Goal: Task Accomplishment & Management: Use online tool/utility

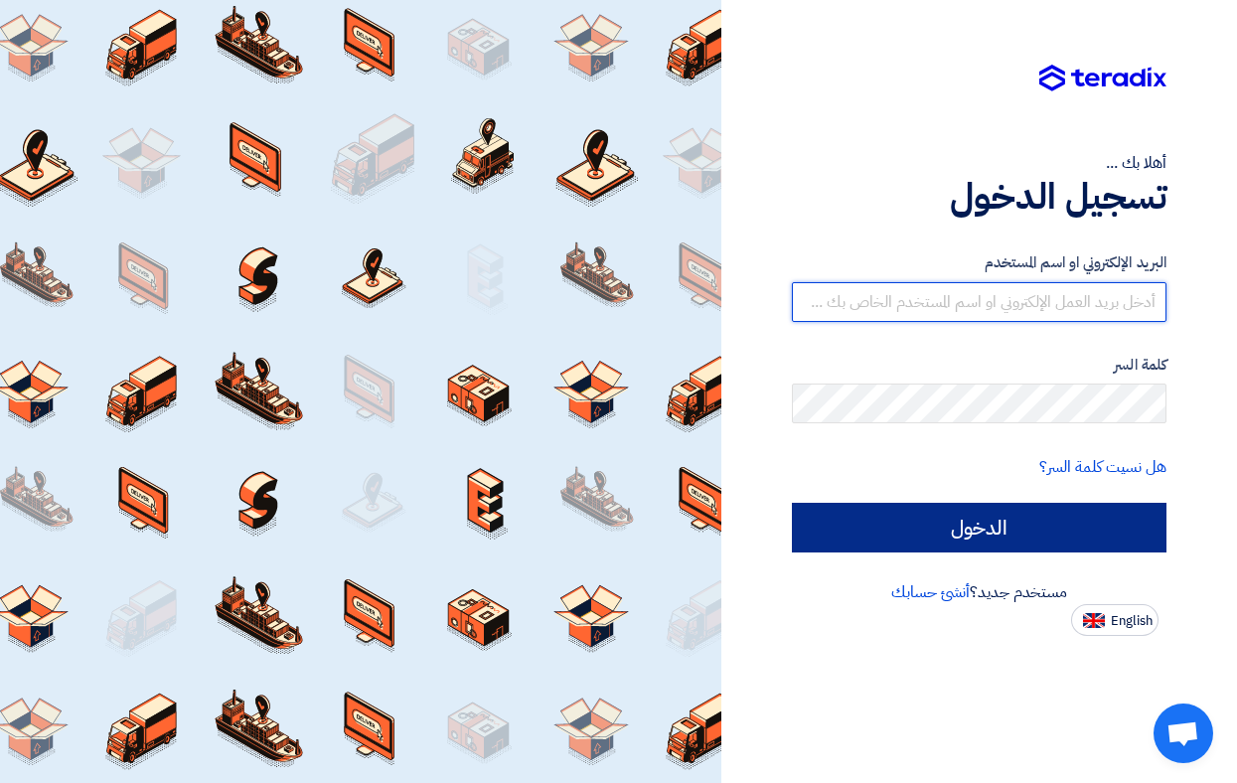
type input "[DOMAIN_NAME][EMAIL_ADDRESS][DOMAIN_NAME]"
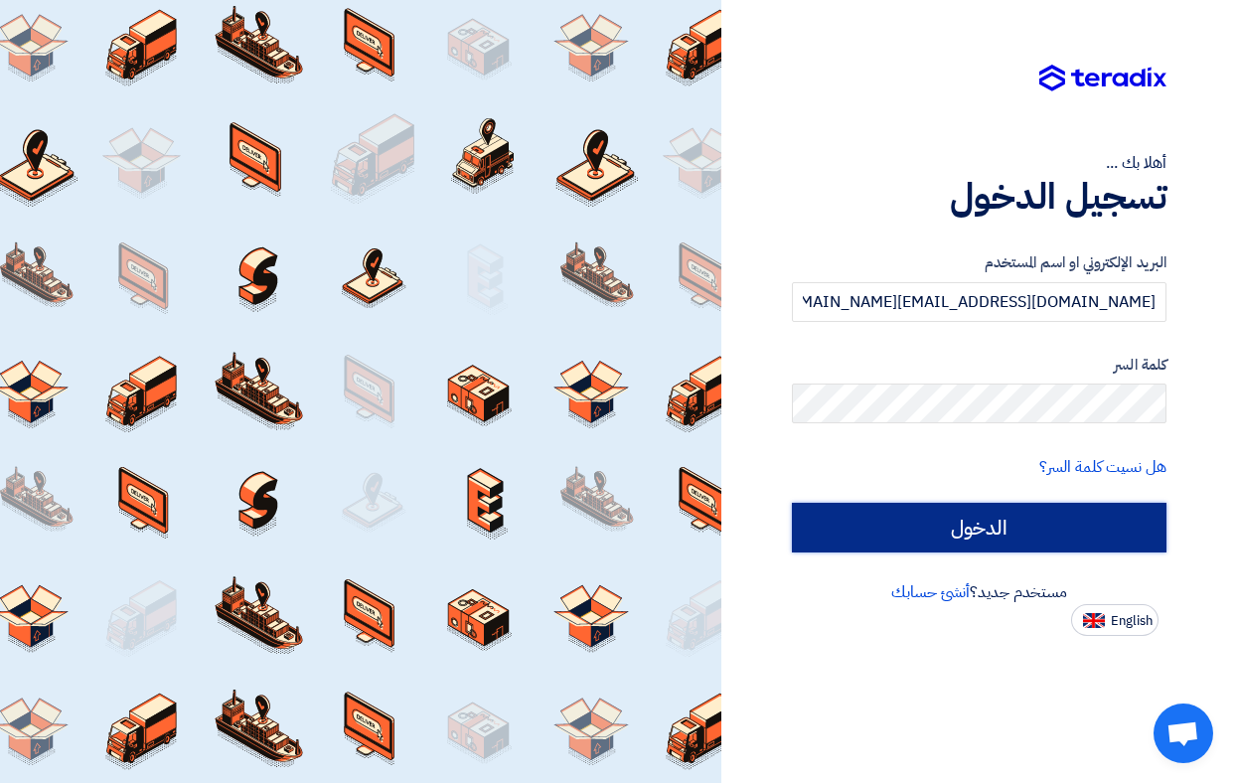
click at [1109, 523] on input "الدخول" at bounding box center [979, 528] width 375 height 50
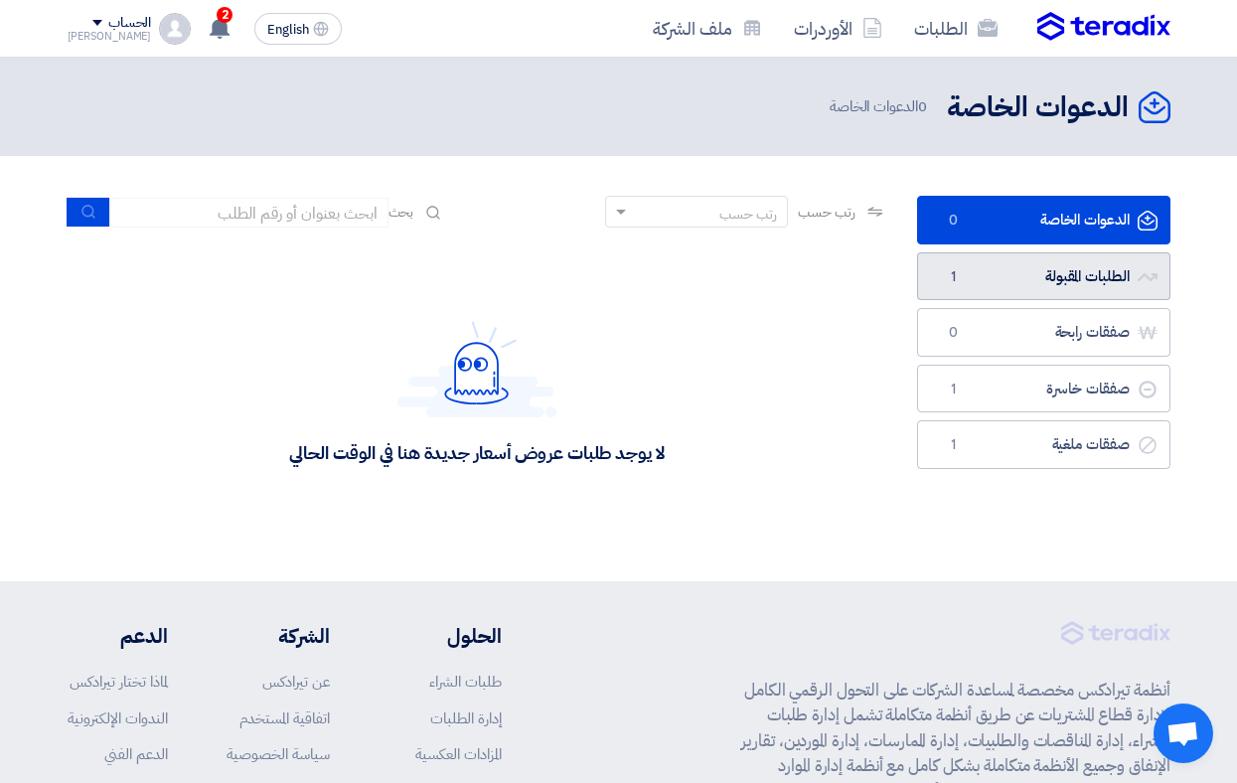
click at [1070, 276] on link "الطلبات المقبولة الطلبات المقبولة 1" at bounding box center [1043, 276] width 253 height 49
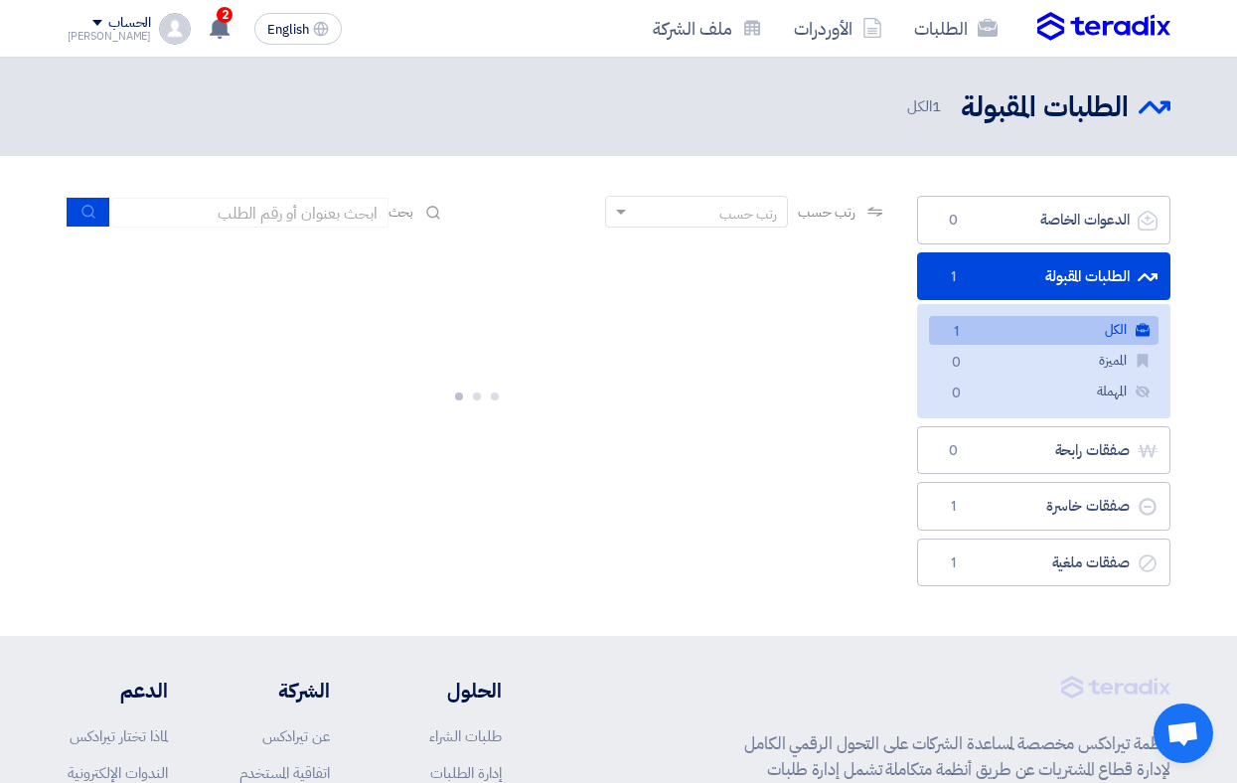
click at [1004, 327] on link "الكل الكل 1" at bounding box center [1044, 330] width 230 height 29
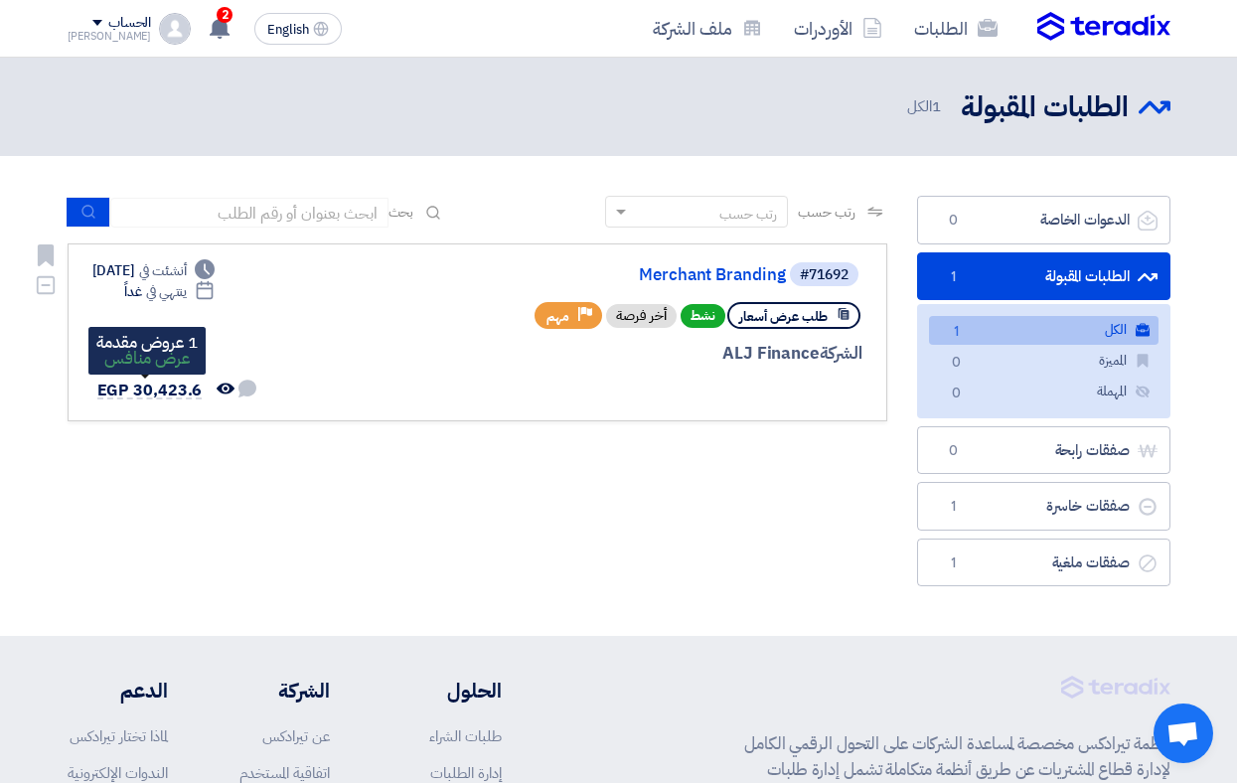
click at [150, 393] on span "EGP 30,423.6" at bounding box center [149, 391] width 105 height 24
click at [781, 318] on span "طلب عرض أسعار" at bounding box center [783, 316] width 88 height 19
click at [703, 280] on link "Merchant Branding" at bounding box center [587, 275] width 397 height 18
